Goal: Book appointment/travel/reservation

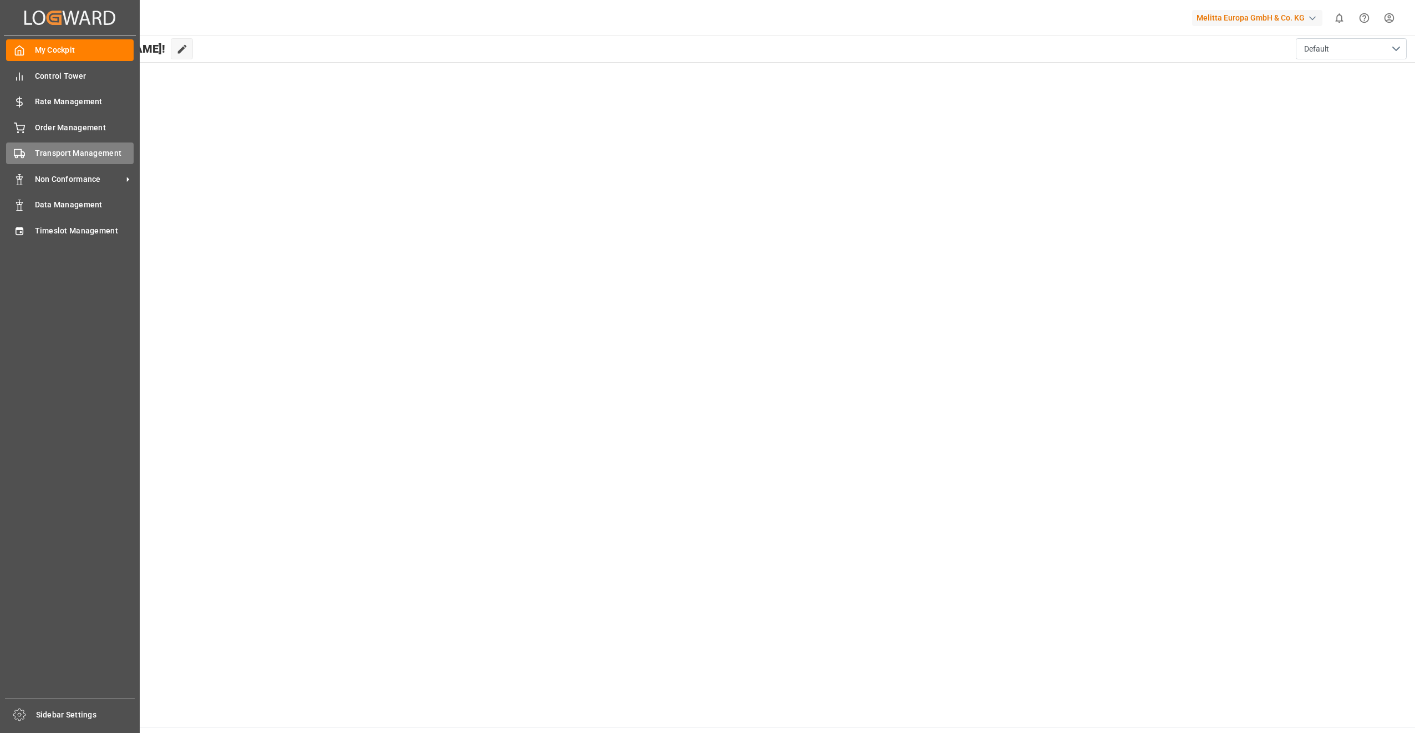
click at [84, 154] on span "Transport Management" at bounding box center [84, 153] width 99 height 12
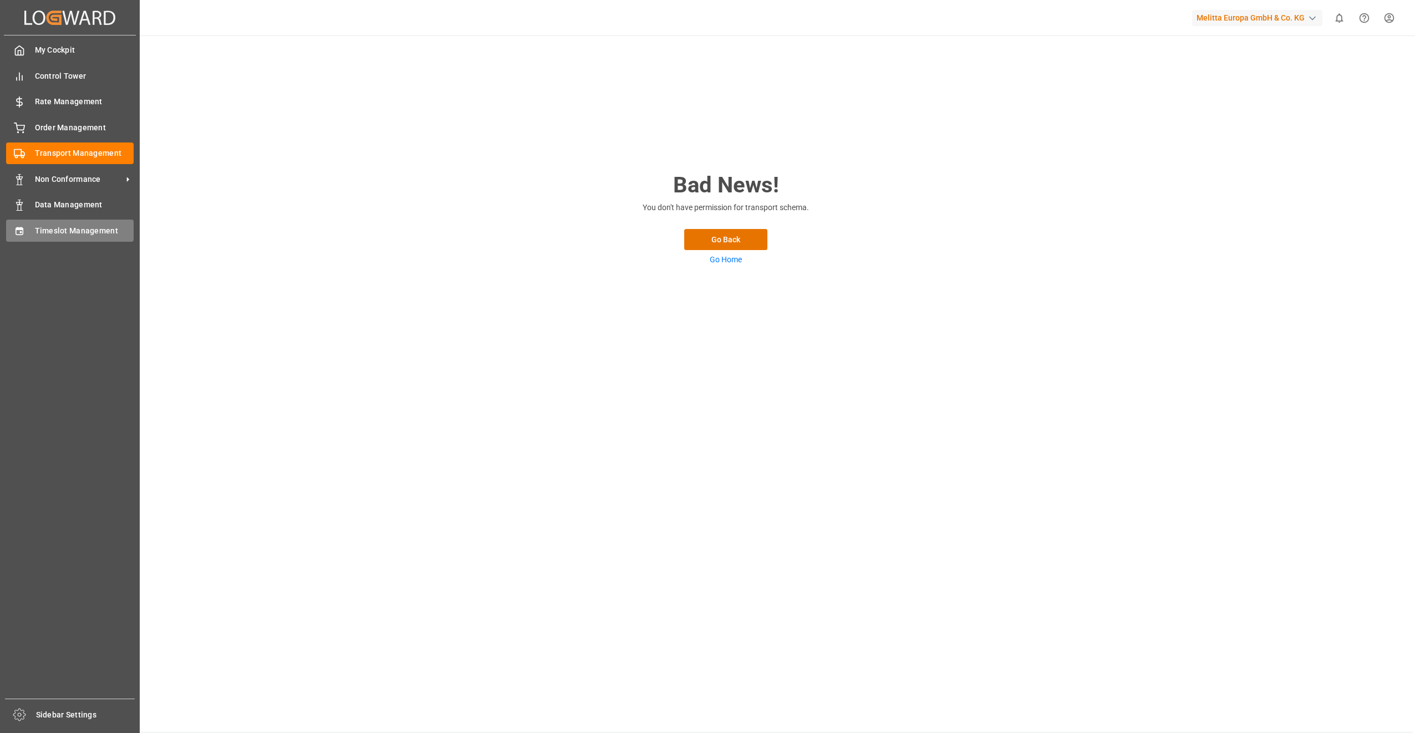
click at [99, 226] on div "Timeslot Management Timeslot Management" at bounding box center [70, 231] width 128 height 22
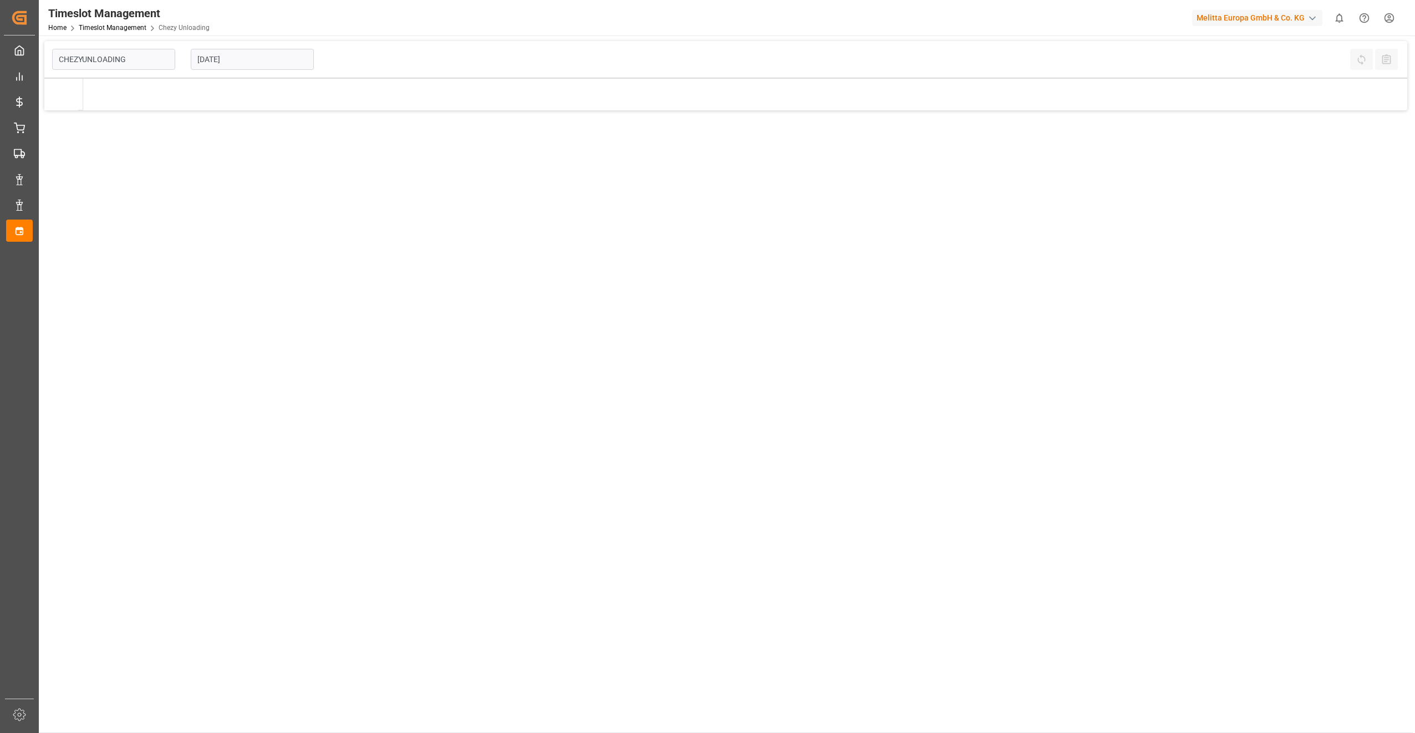
type input "Chezy Unloading"
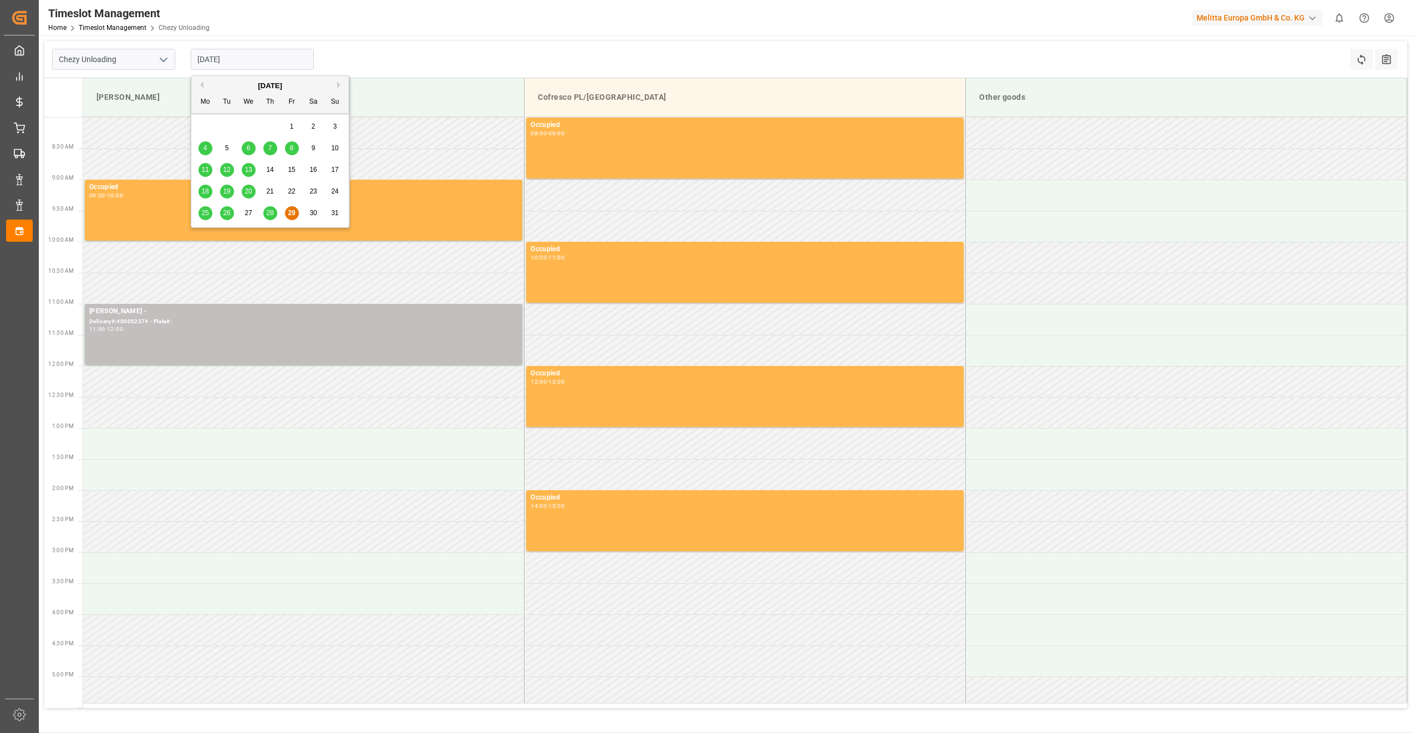
click at [265, 59] on input "[DATE]" at bounding box center [252, 59] width 123 height 21
click at [339, 84] on button "Next Month" at bounding box center [340, 84] width 7 height 7
click at [268, 126] on span "4" at bounding box center [270, 127] width 4 height 8
type input "[DATE]"
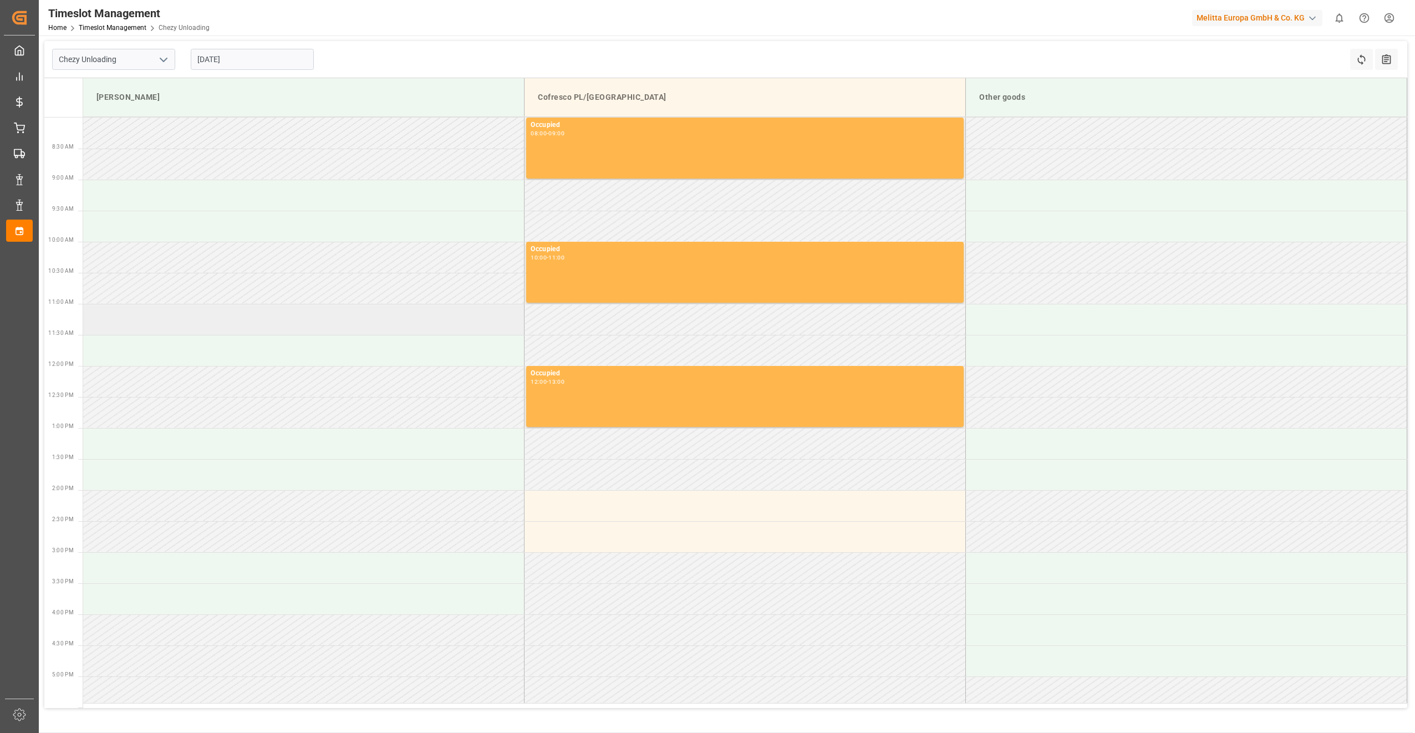
click at [232, 328] on td at bounding box center [303, 319] width 441 height 31
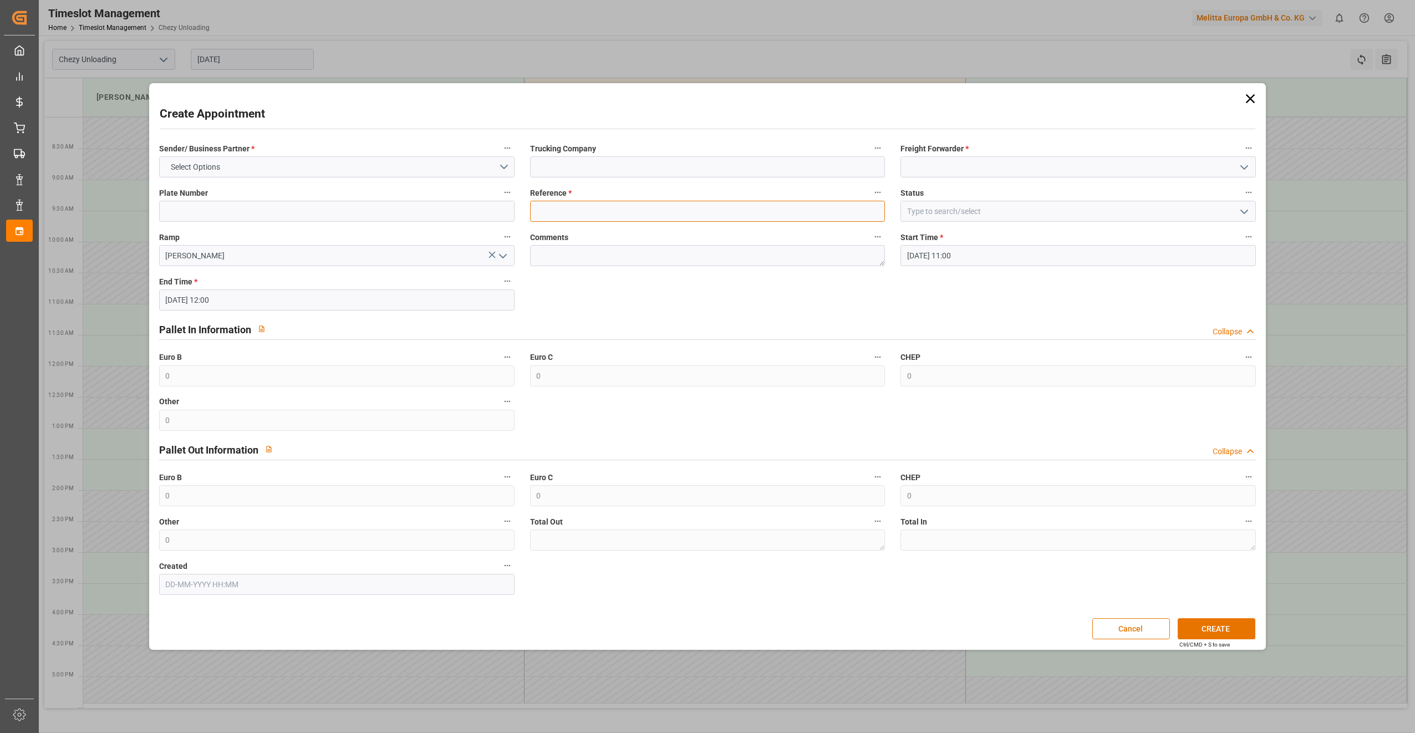
click at [575, 221] on input at bounding box center [707, 211] width 355 height 21
paste input "1329070"
type input "1329070"
drag, startPoint x: 585, startPoint y: 212, endPoint x: 497, endPoint y: 211, distance: 88.7
click at [497, 211] on div "Sender/ Business Partner * Select Options Trucking Company Freight Forwarder * …" at bounding box center [707, 368] width 1113 height 462
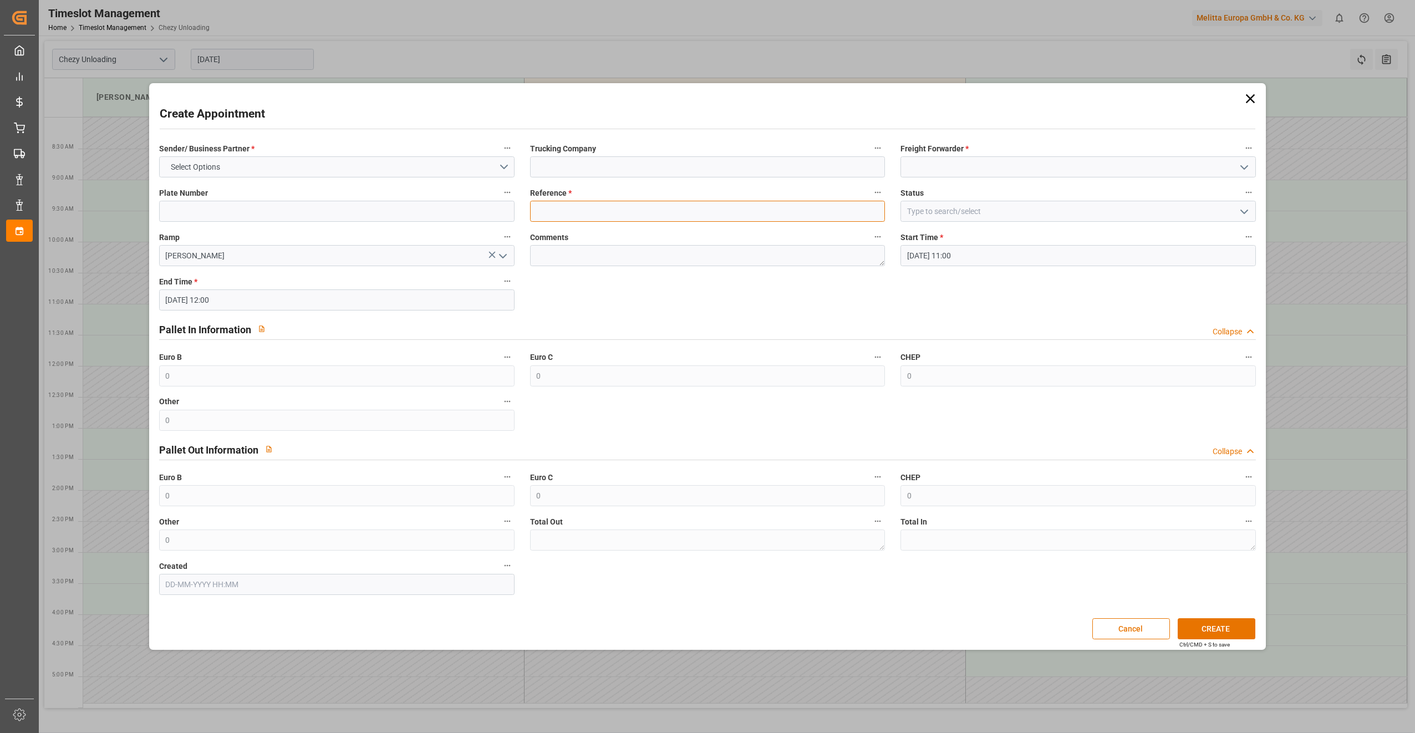
click at [569, 208] on input at bounding box center [707, 211] width 355 height 21
paste input "400052449"
type input "400052449"
click at [1219, 625] on button "CREATE" at bounding box center [1217, 628] width 78 height 21
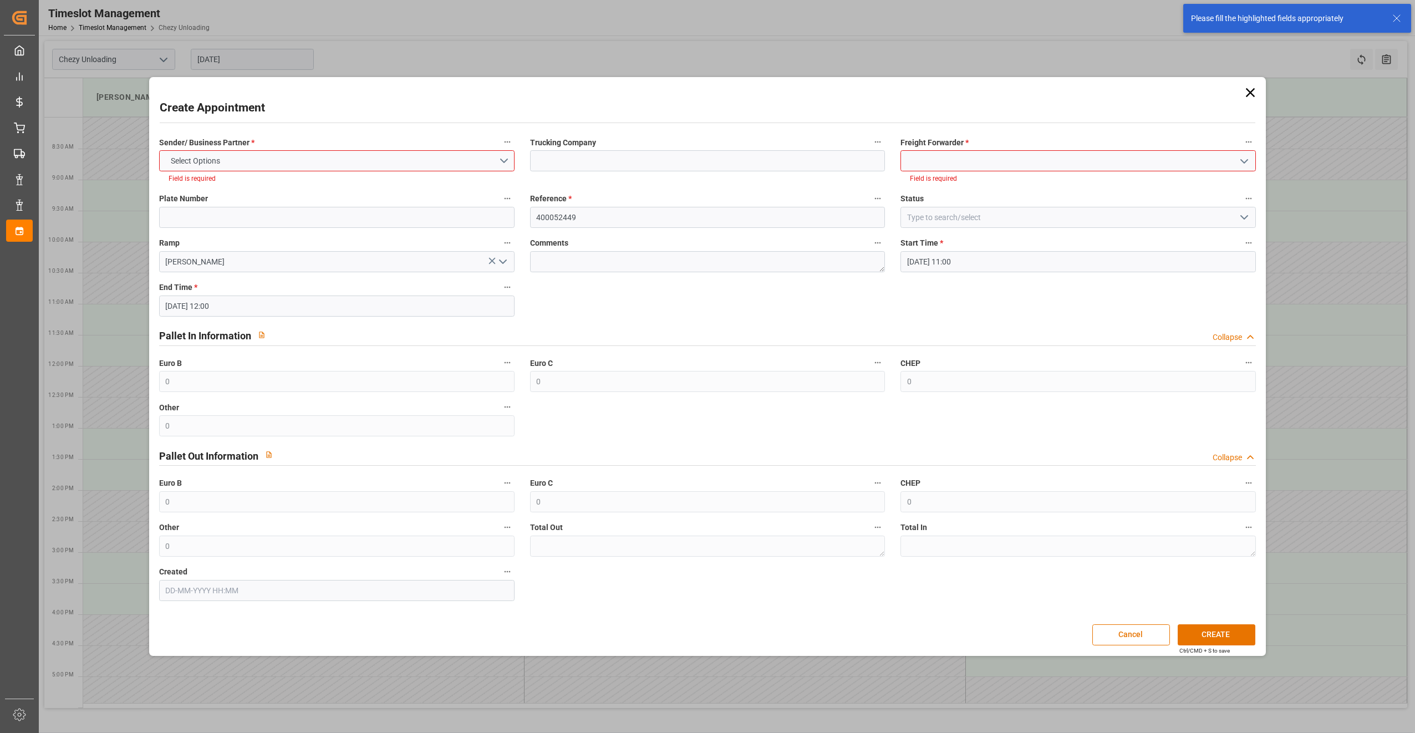
click at [1092, 160] on input at bounding box center [1077, 160] width 355 height 21
click at [1252, 159] on input at bounding box center [1077, 160] width 355 height 21
drag, startPoint x: 1245, startPoint y: 159, endPoint x: 1227, endPoint y: 164, distance: 17.9
click at [1239, 160] on button "open menu" at bounding box center [1243, 160] width 17 height 17
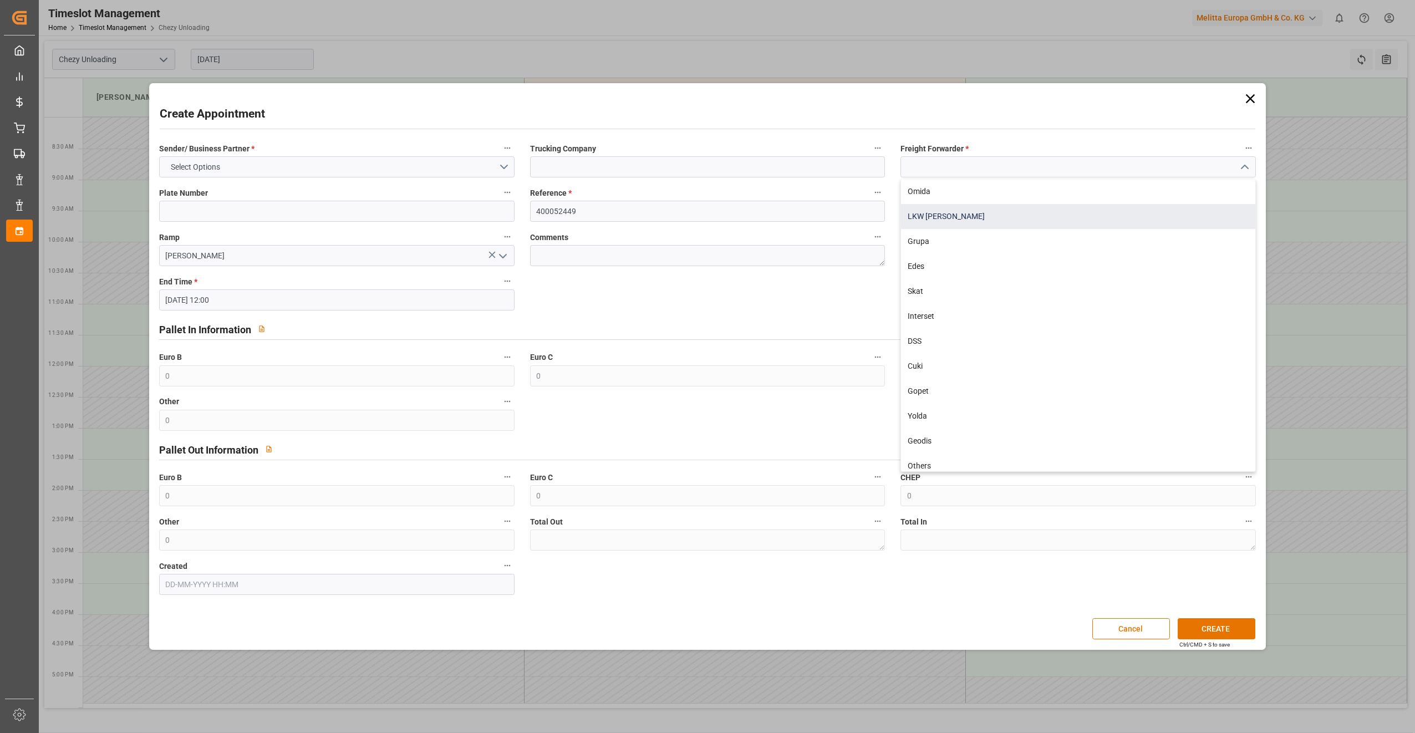
click at [1005, 222] on div "LKW [PERSON_NAME]" at bounding box center [1078, 216] width 354 height 25
type input "LKW [PERSON_NAME]"
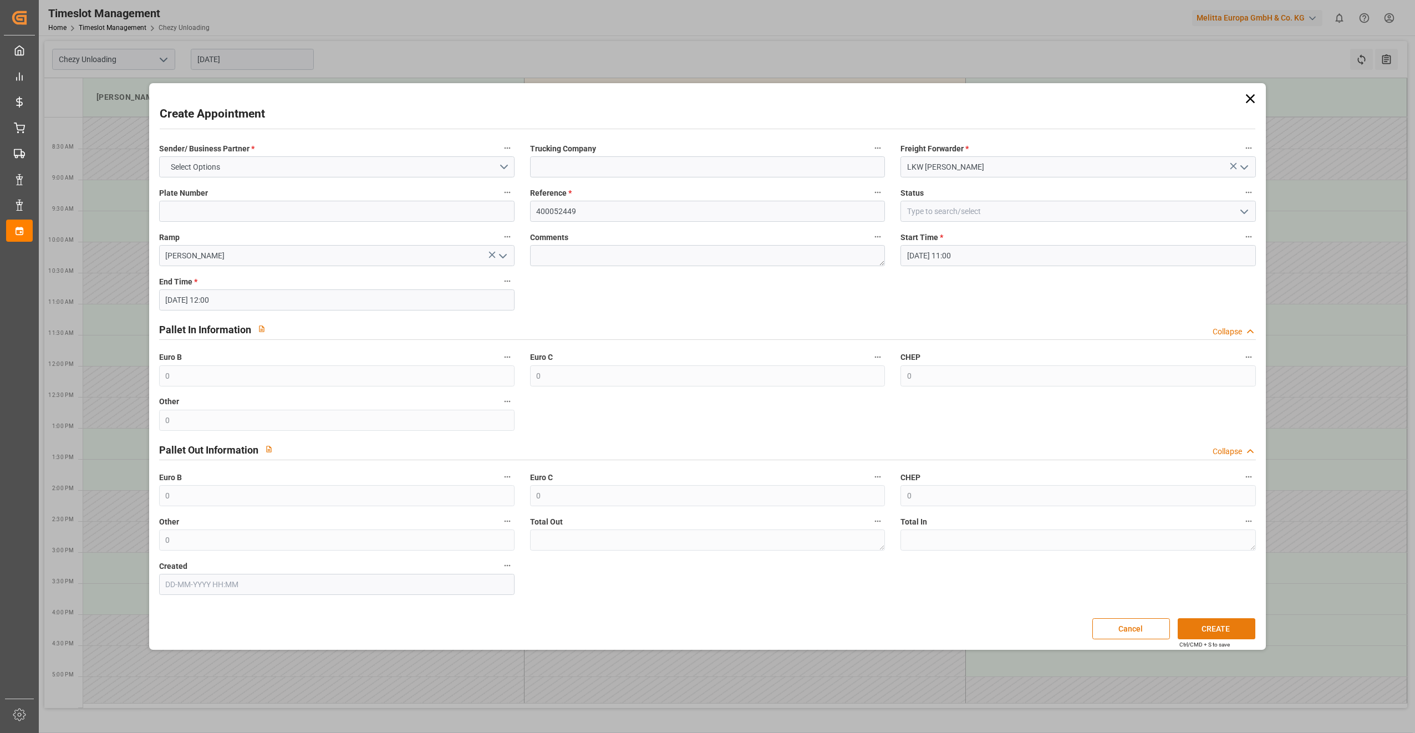
click at [1216, 632] on button "CREATE" at bounding box center [1217, 628] width 78 height 21
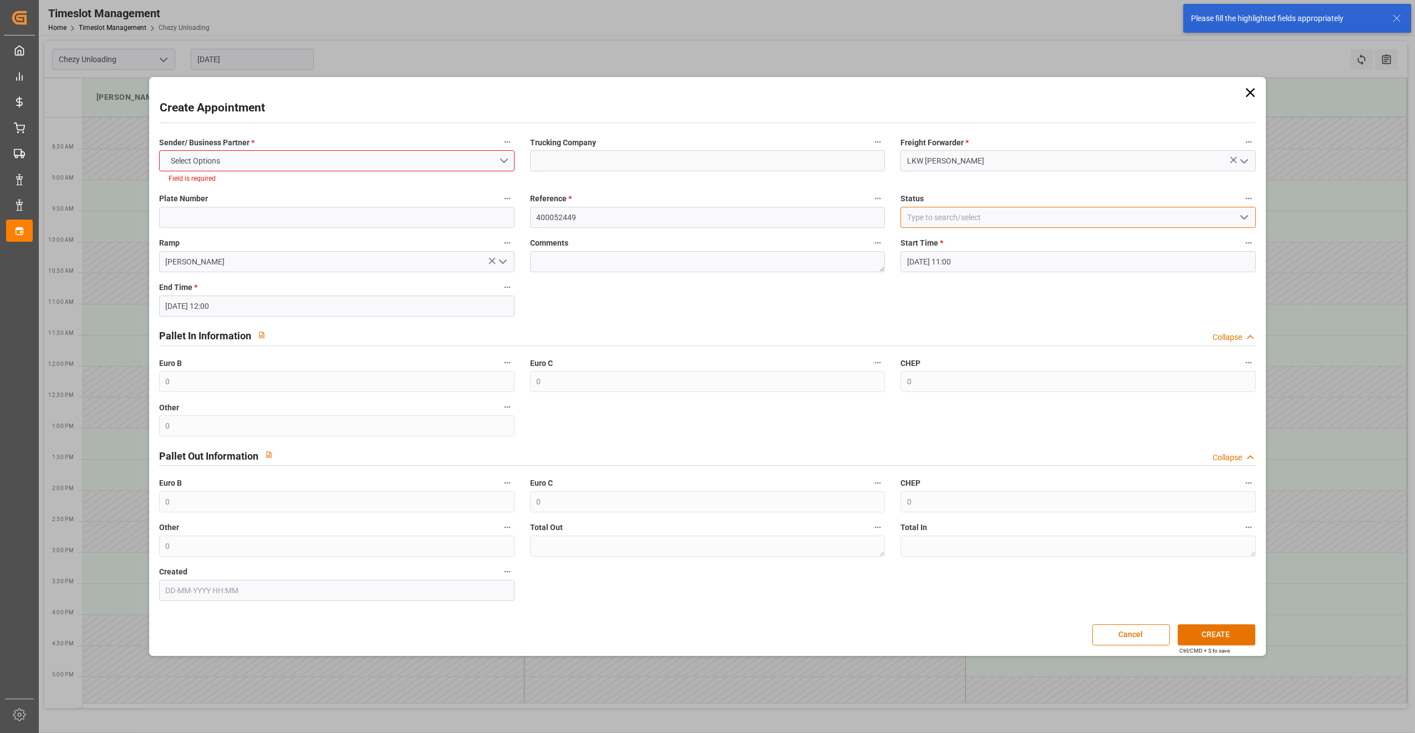
click at [973, 221] on input at bounding box center [1077, 217] width 355 height 21
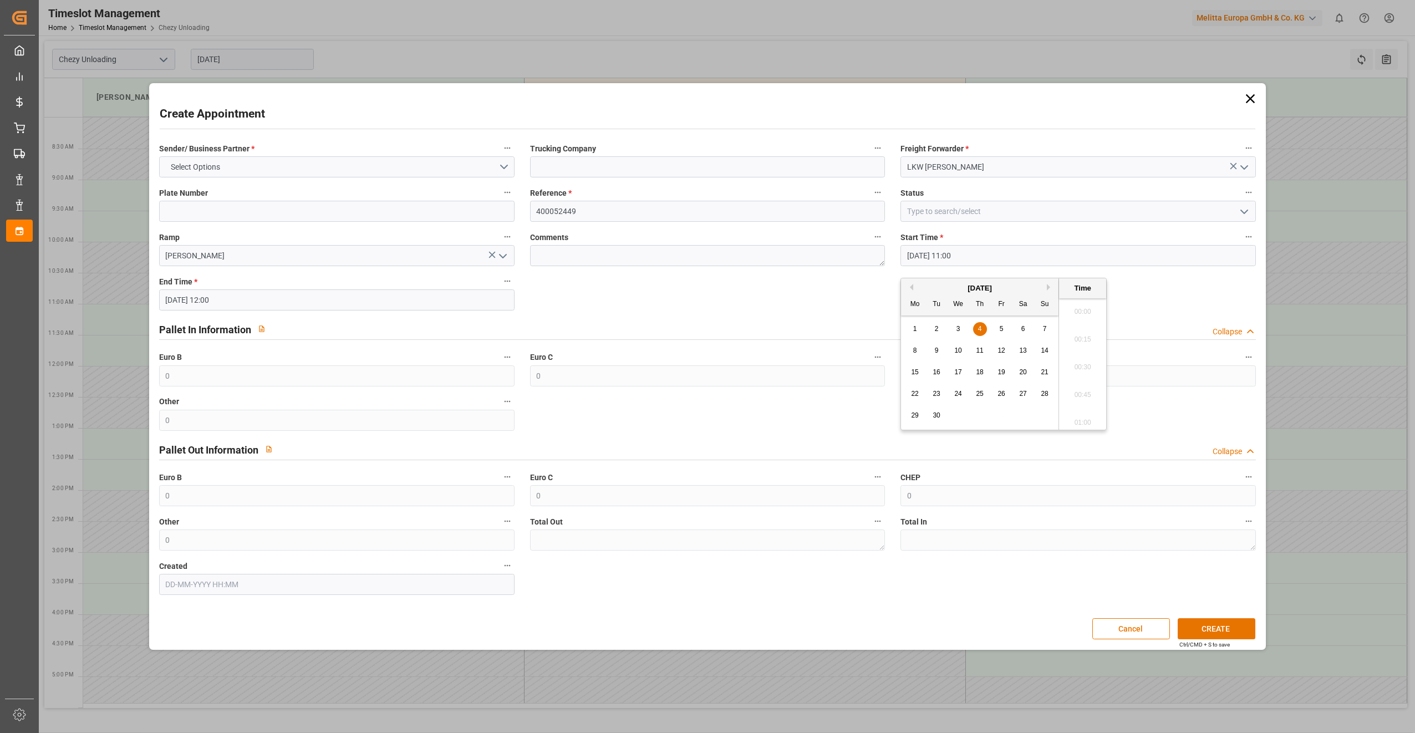
click at [1007, 257] on input "[DATE] 11:00" at bounding box center [1077, 255] width 355 height 21
click at [1081, 91] on div "Create Appointment Sender/ Business Partner * Select Options Trucking Company F…" at bounding box center [708, 366] width 1112 height 561
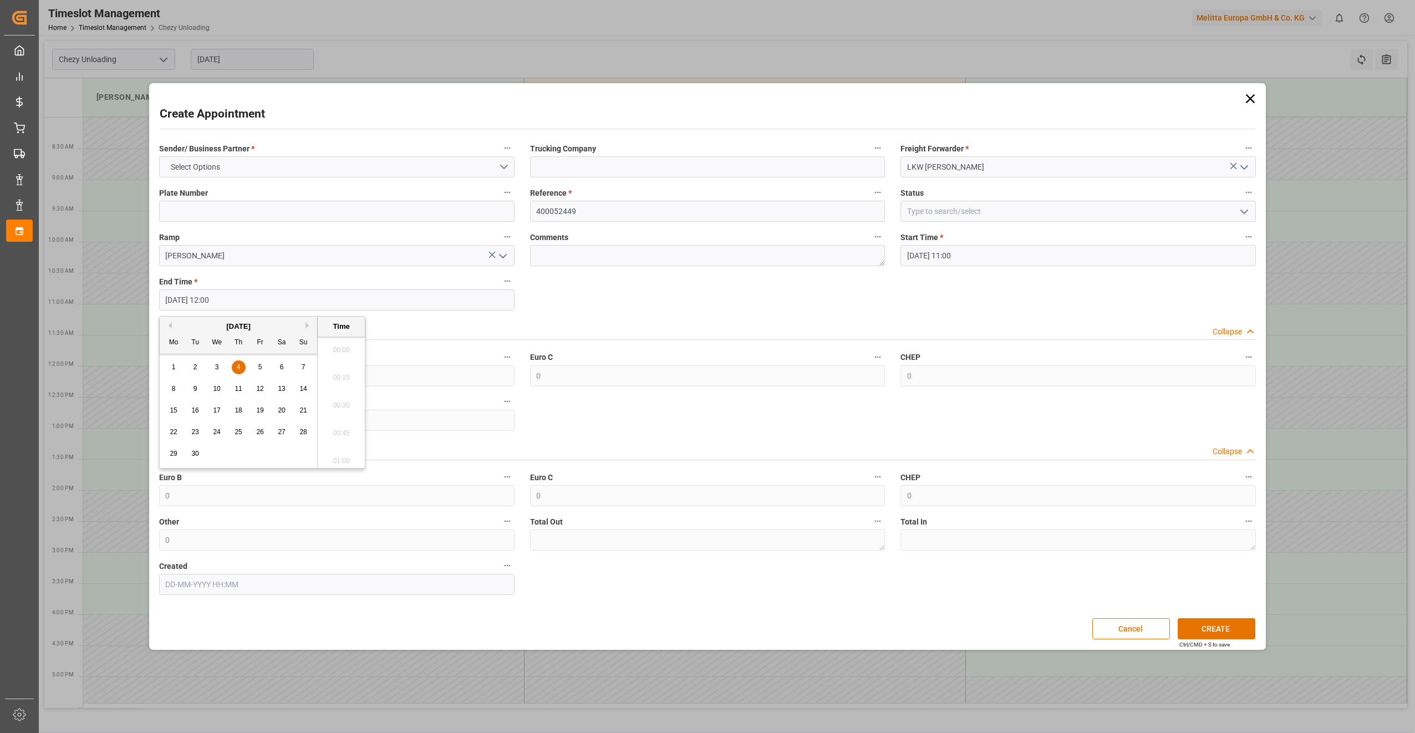
click at [387, 297] on input "[DATE] 12:00" at bounding box center [336, 299] width 355 height 21
click at [702, 359] on label "Euro C" at bounding box center [707, 358] width 355 height 16
click at [870, 359] on button "Euro C" at bounding box center [877, 357] width 14 height 14
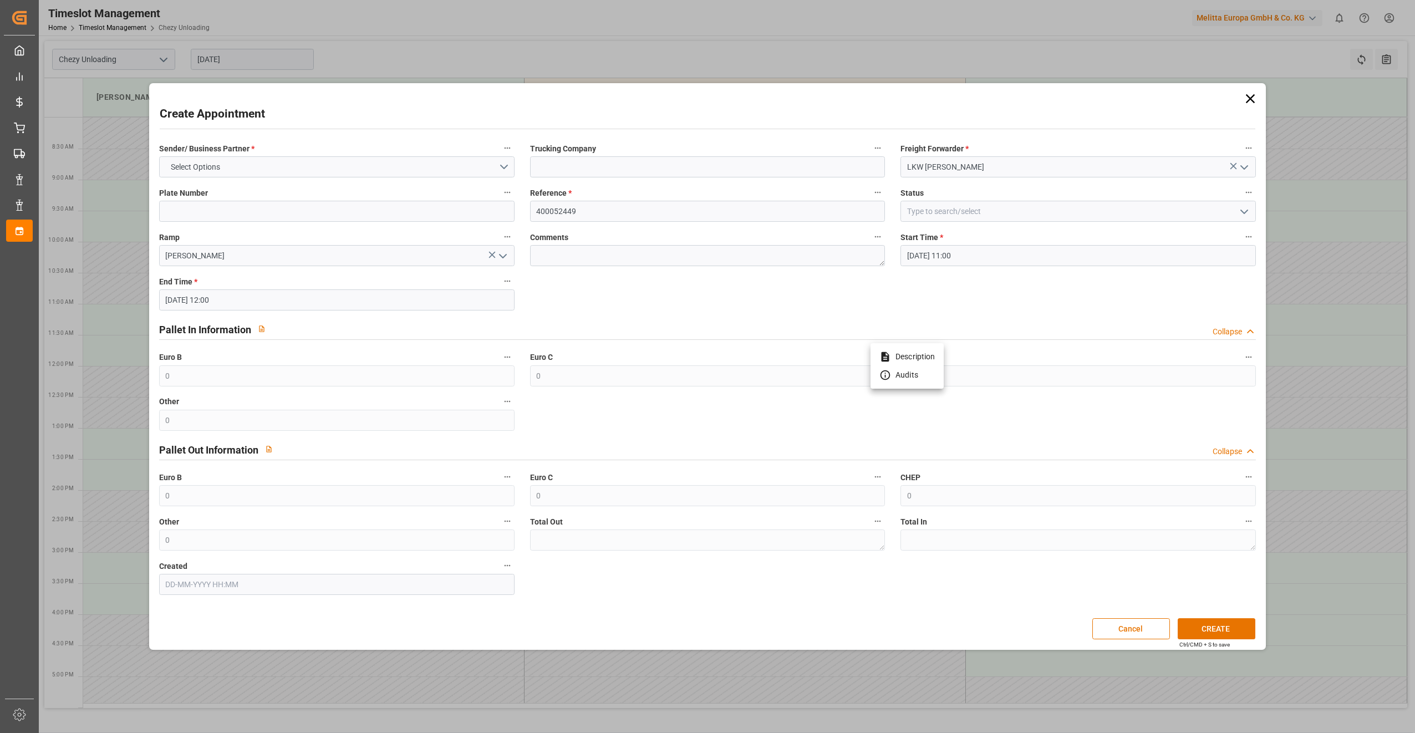
click at [756, 430] on div at bounding box center [707, 366] width 1415 height 733
click at [326, 164] on button "Select Options" at bounding box center [336, 166] width 355 height 21
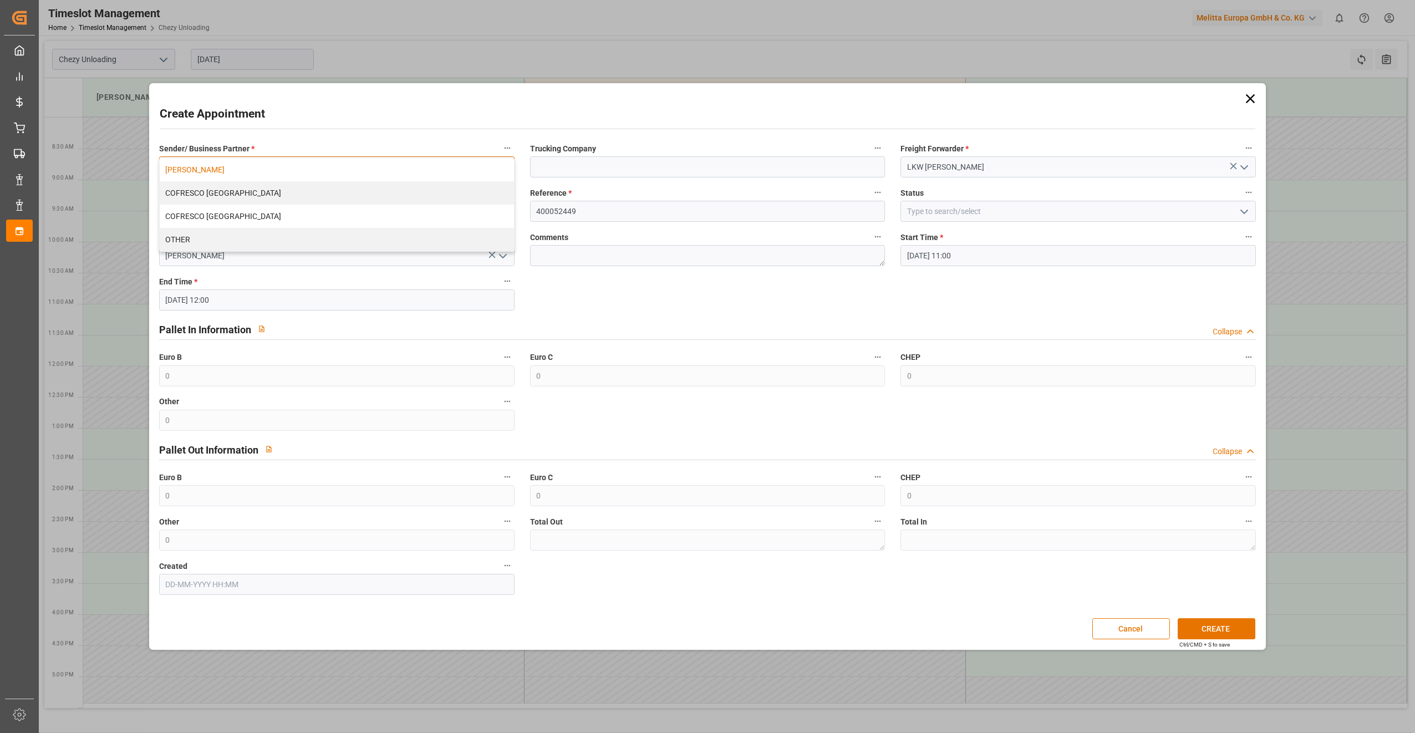
click at [269, 170] on div "[PERSON_NAME]" at bounding box center [337, 169] width 354 height 23
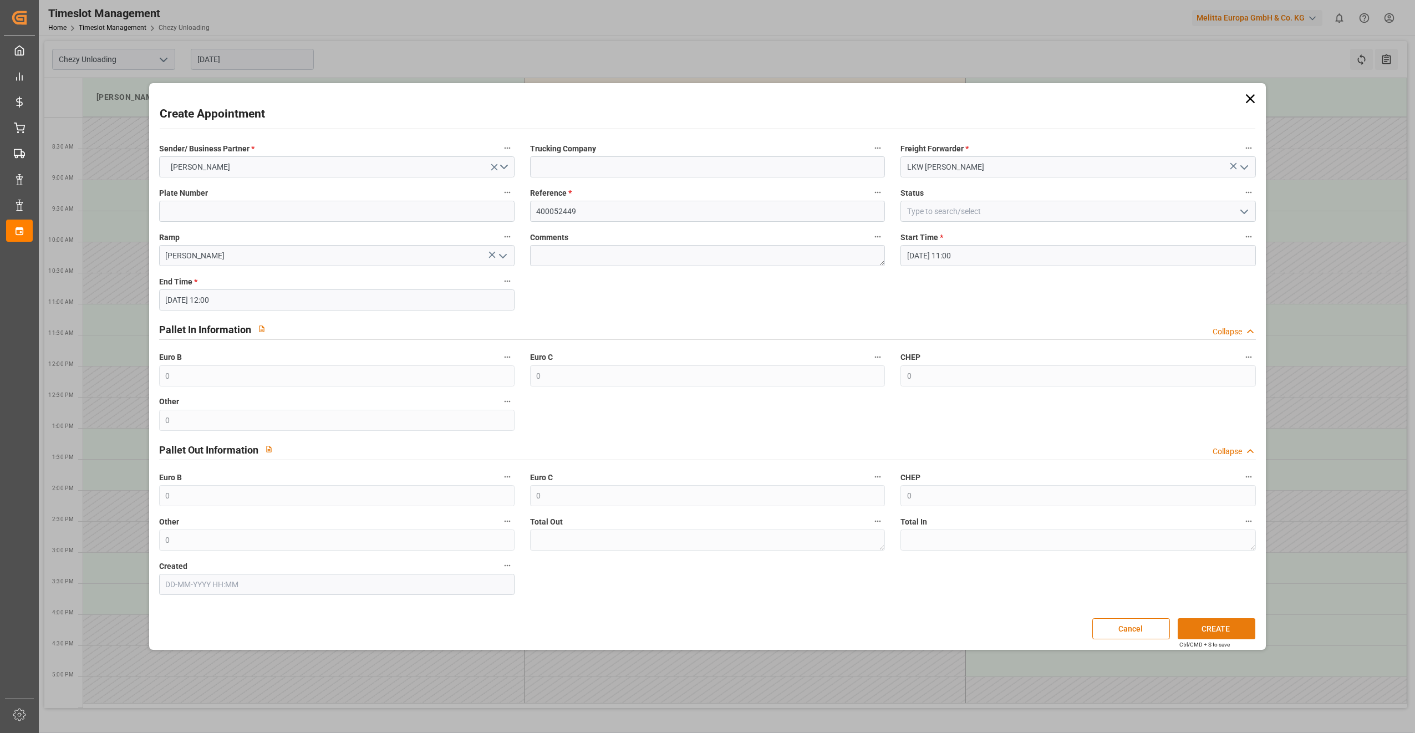
click at [1235, 629] on button "CREATE" at bounding box center [1217, 628] width 78 height 21
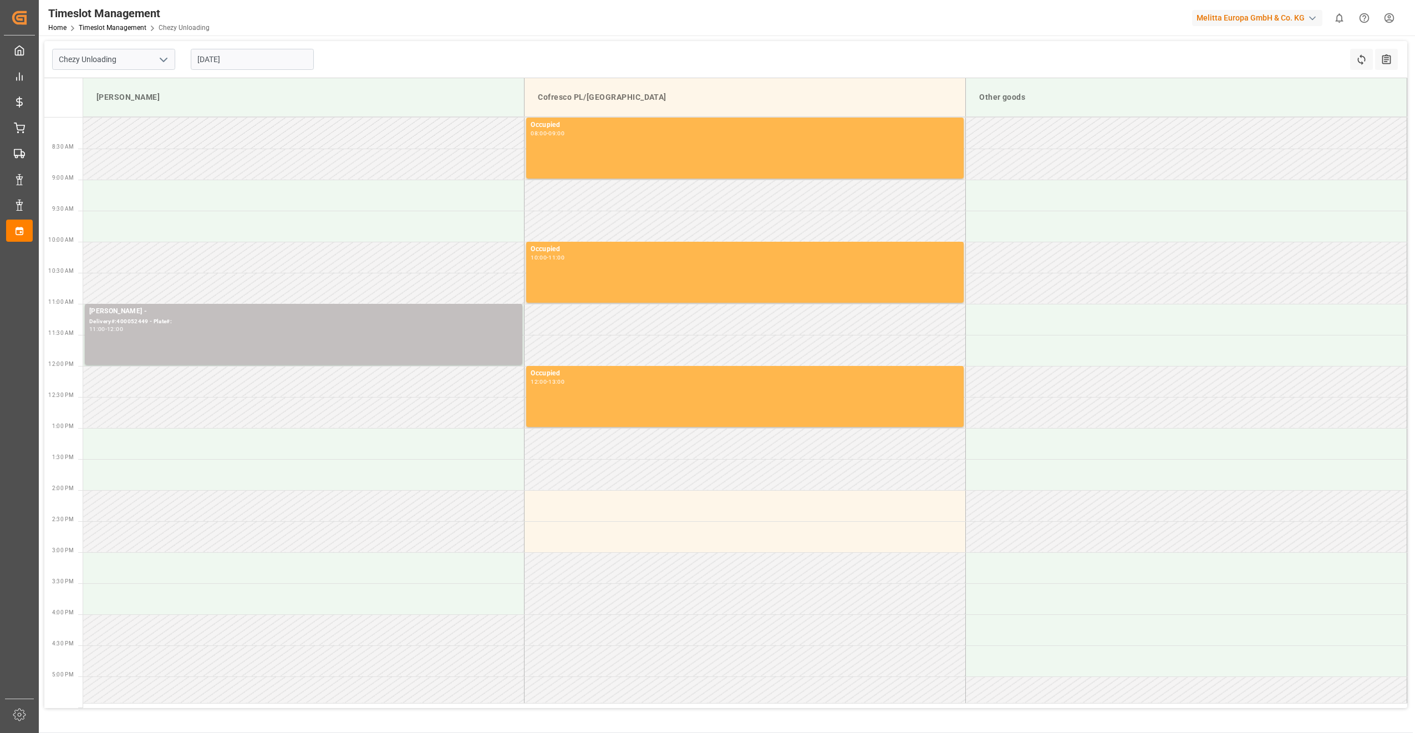
click at [167, 61] on icon "open menu" at bounding box center [163, 59] width 13 height 13
click at [167, 61] on polyline "close menu" at bounding box center [163, 59] width 7 height 3
